Goal: Communication & Community: Answer question/provide support

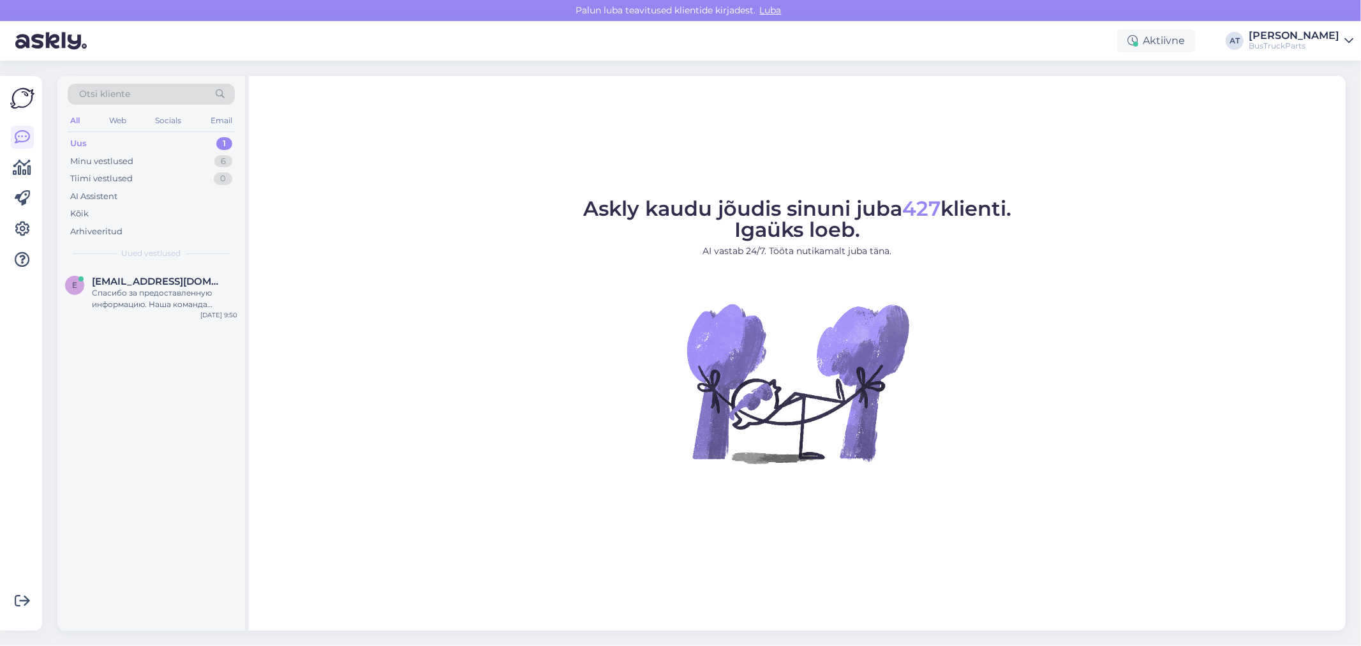
click at [153, 139] on div "Uus 1" at bounding box center [151, 144] width 167 height 18
click at [155, 265] on div "Otsi kliente All Web Socials Email Uus 1 Minu vestlused 6 Tiimi vestlused 0 AI …" at bounding box center [151, 171] width 188 height 191
click at [181, 292] on div "Спасибо за предоставленную информацию. Наша команда проверит наличие запчастей …" at bounding box center [164, 298] width 145 height 23
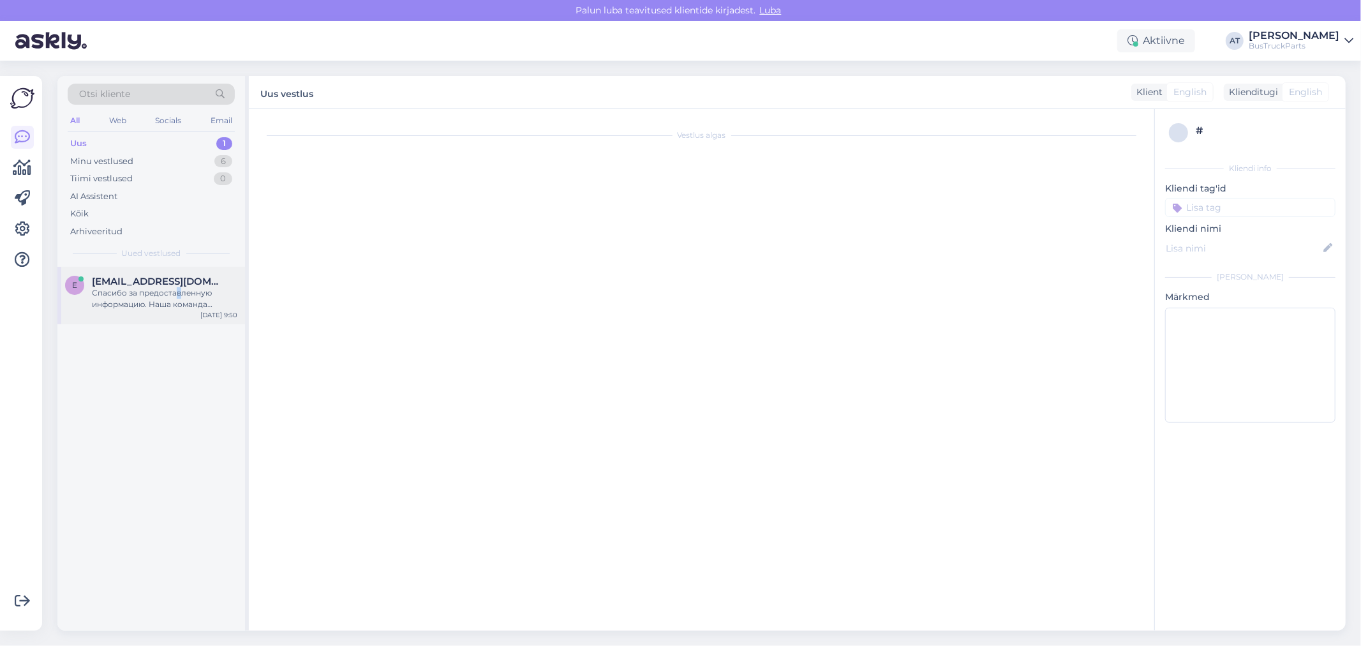
scroll to position [170, 0]
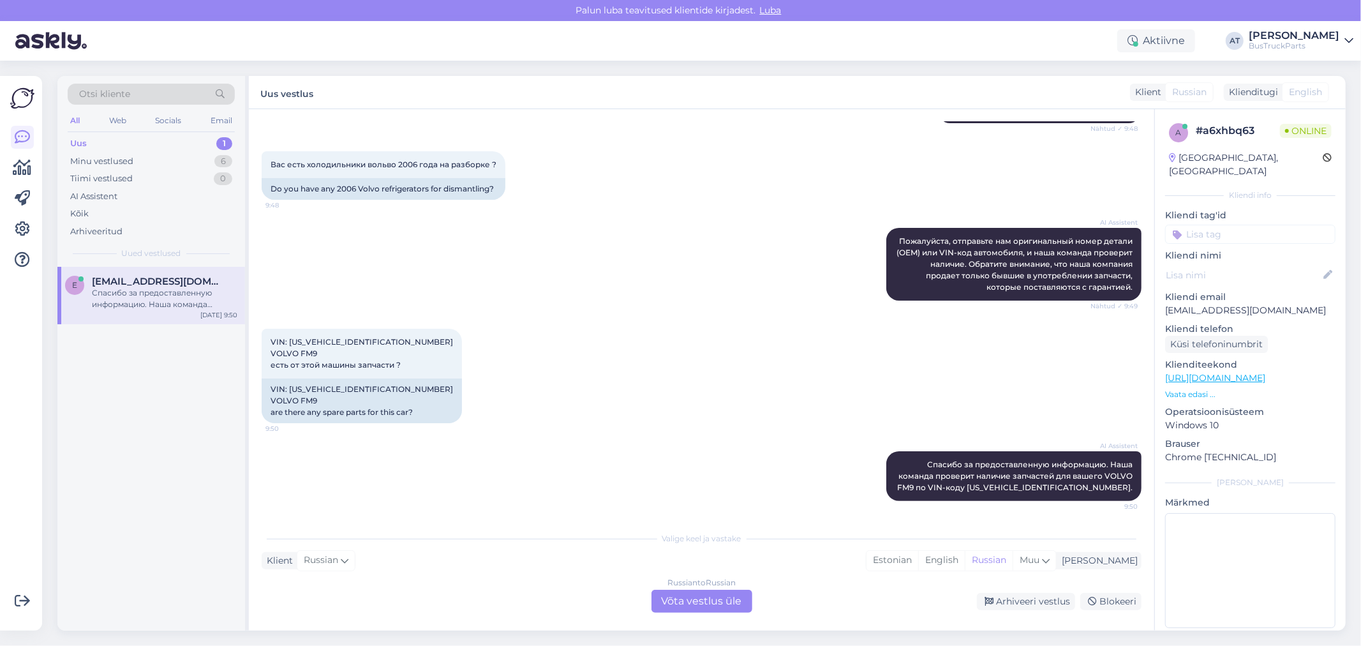
click at [664, 324] on div "VIN: [US_VEHICLE_IDENTIFICATION_NUMBER] VOLVO FM9 есть от этой машины запчасти …" at bounding box center [702, 376] width 880 height 123
click at [342, 389] on div "VIN: [US_VEHICLE_IDENTIFICATION_NUMBER] VOLVO FM9 are there any spare parts for…" at bounding box center [362, 400] width 200 height 45
copy div "[US_VEHICLE_IDENTIFICATION_NUMBER]"
click at [686, 605] on div "Russian to Russian Võta vestlus üle" at bounding box center [701, 601] width 101 height 23
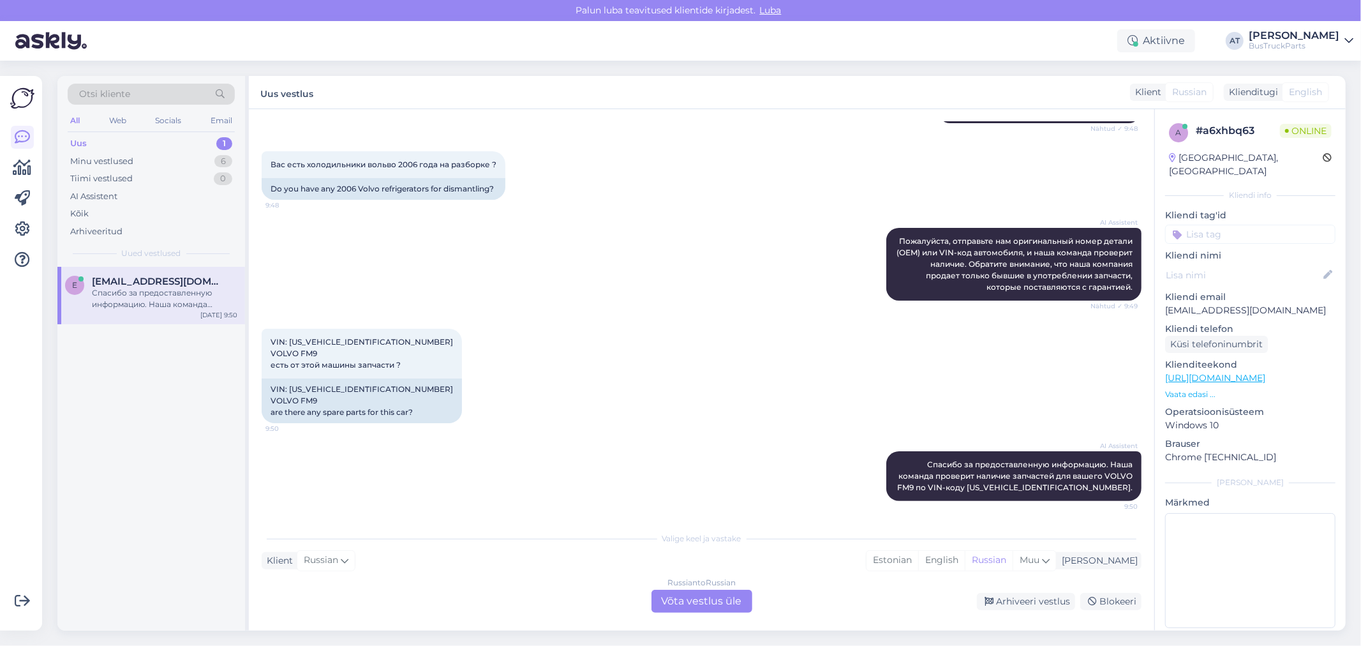
scroll to position [123, 0]
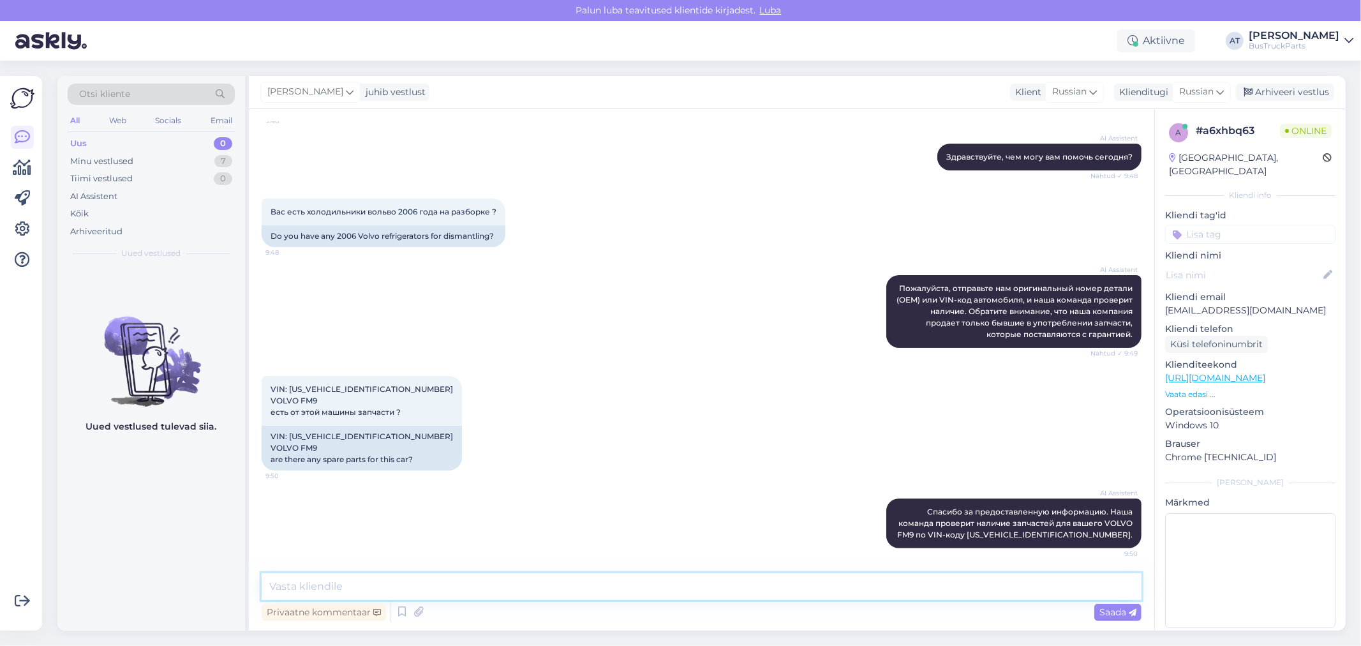
click at [639, 588] on textarea at bounding box center [702, 586] width 880 height 27
click at [651, 583] on textarea at bounding box center [702, 586] width 880 height 27
click at [623, 589] on textarea at bounding box center [702, 586] width 880 height 27
type textarea "Здравствуйте. К сожалению, нет холодильников для Вашей машины."
click at [1101, 611] on span "Saada" at bounding box center [1117, 611] width 37 height 11
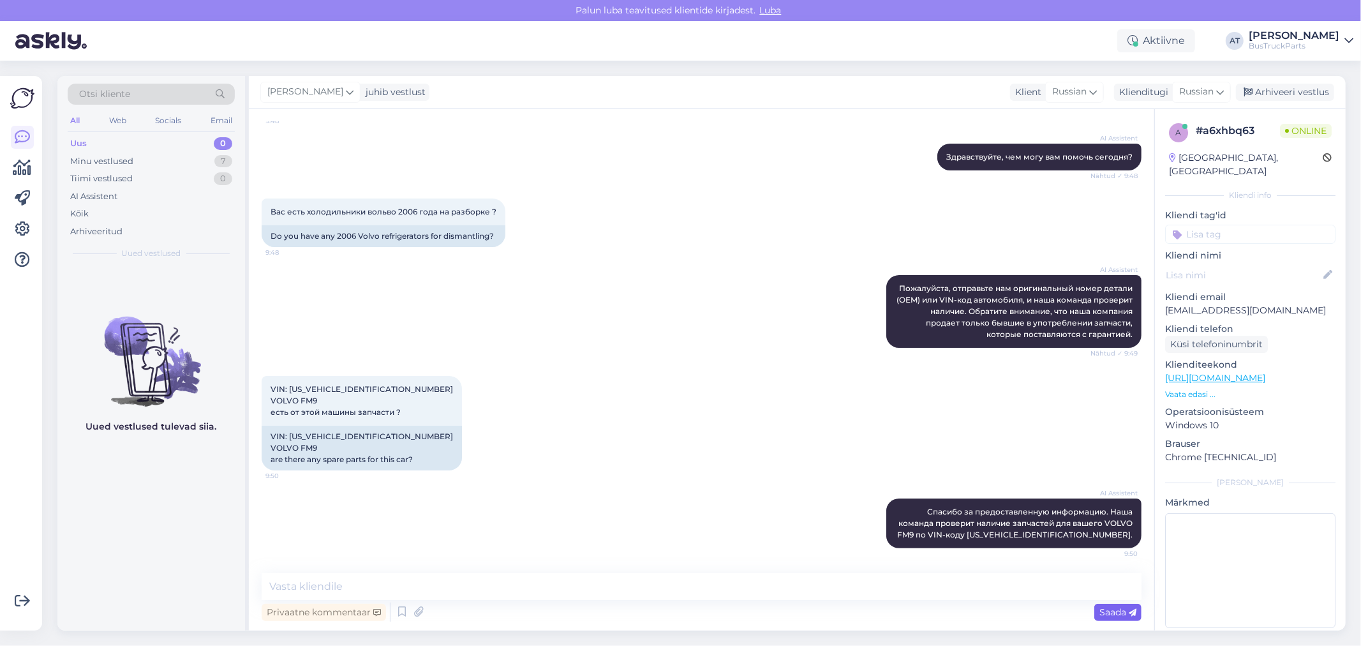
scroll to position [189, 0]
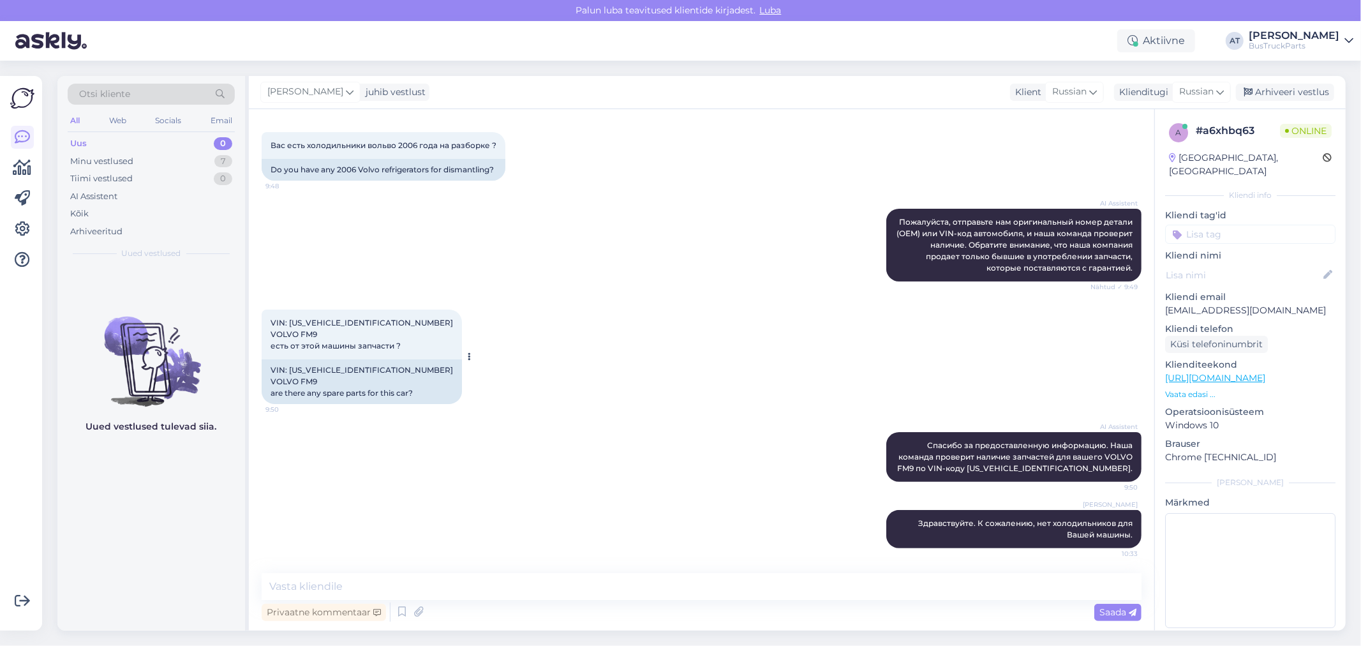
click at [313, 369] on div "VIN: [US_VEHICLE_IDENTIFICATION_NUMBER] VOLVO FM9 are there any spare parts for…" at bounding box center [362, 381] width 200 height 45
copy div "[US_VEHICLE_IDENTIFICATION_NUMBER]"
click at [378, 400] on div "VIN: [US_VEHICLE_IDENTIFICATION_NUMBER] VOLVO FM9 are there any spare parts for…" at bounding box center [362, 381] width 200 height 45
click at [900, 598] on textarea at bounding box center [702, 586] width 880 height 27
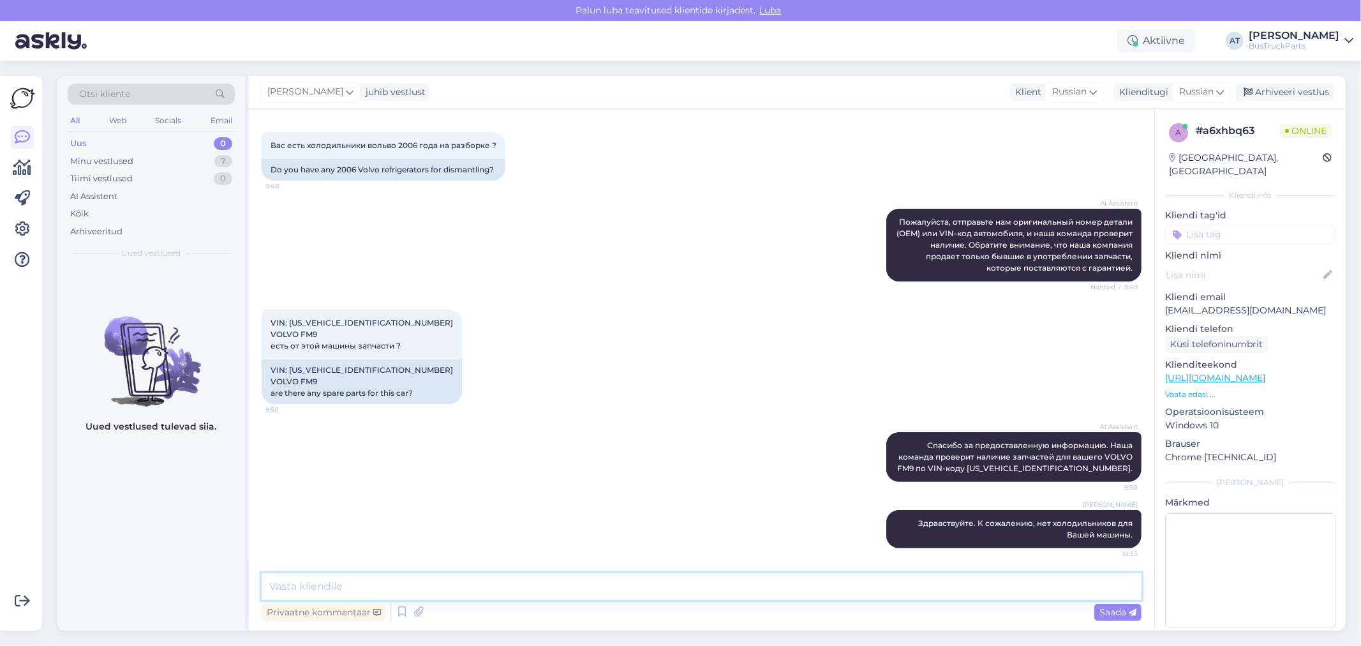
click at [896, 593] on textarea at bounding box center [702, 586] width 880 height 27
click at [569, 584] on textarea at bounding box center [702, 586] width 880 height 27
click at [833, 591] on textarea at bounding box center [702, 586] width 880 height 27
type textarea "Если Вас интересуют также другие запчасти, пришлите их код пожалуйста."
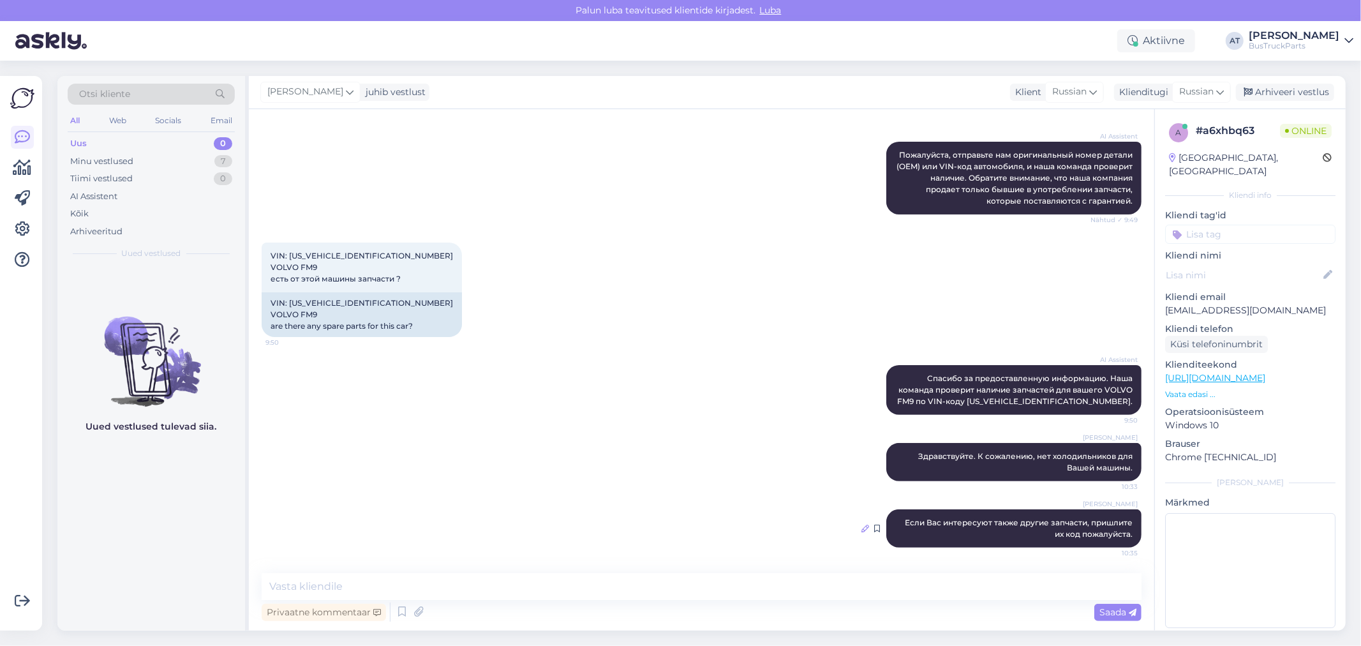
click at [861, 526] on icon at bounding box center [865, 529] width 8 height 8
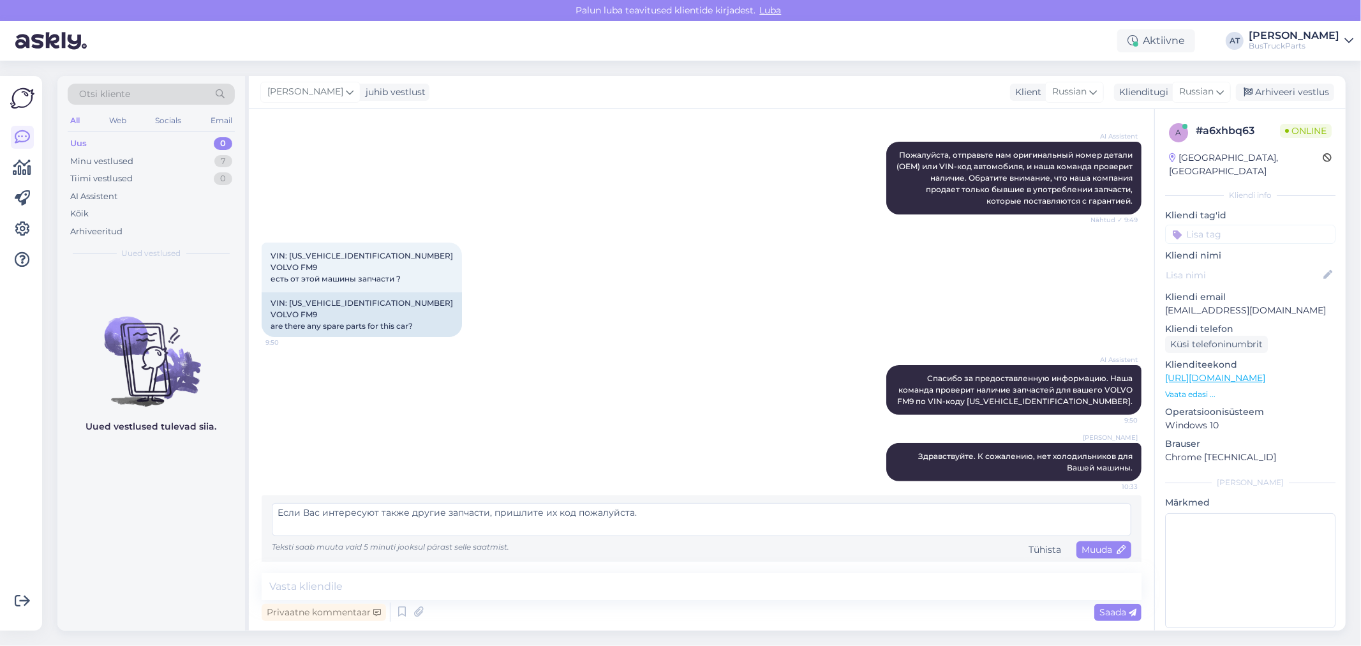
click at [572, 513] on textarea "Если Вас интересуют также другие запчасти, пришлите их код пожалуйста." at bounding box center [702, 519] width 860 height 33
type textarea "Если Вас интересуют также другие запчасти, пришлите их кодa пожалуйста."
click at [1082, 551] on span "Muuda" at bounding box center [1104, 549] width 45 height 11
